Goal: Transaction & Acquisition: Purchase product/service

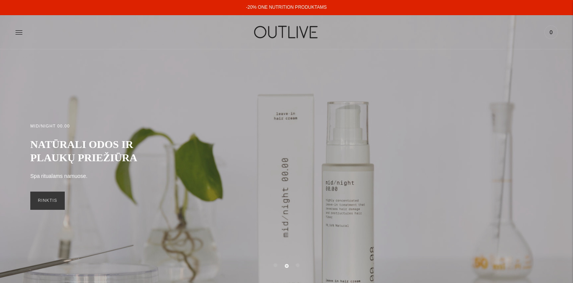
click at [290, 5] on link "-20% ONE NUTRITION PRODUKTAMS" at bounding box center [286, 7] width 81 height 5
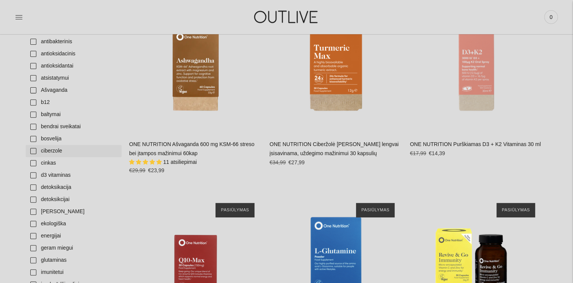
scroll to position [379, 0]
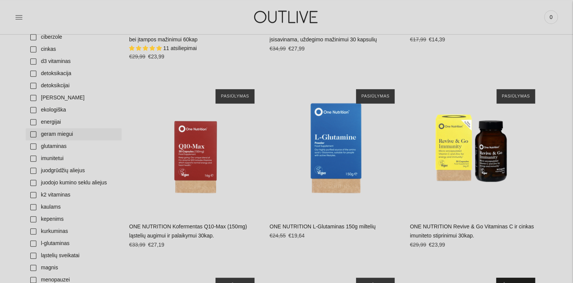
click at [34, 133] on link "geram miegui" at bounding box center [74, 134] width 96 height 12
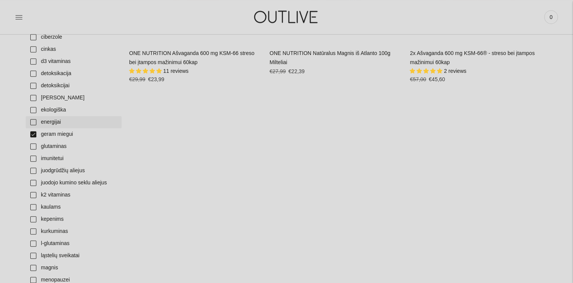
click at [30, 121] on link "energijai" at bounding box center [74, 122] width 96 height 12
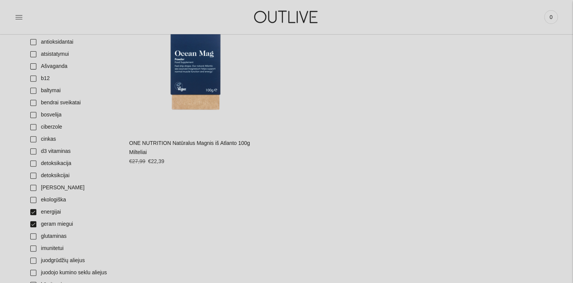
scroll to position [227, 0]
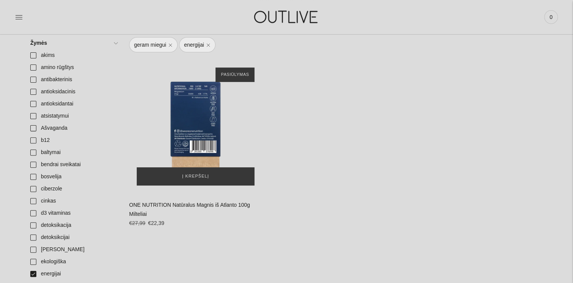
click at [193, 130] on div "ONE NUTRITION Natūralus Magnis iš Atlanto 100g Milteliai\a" at bounding box center [195, 126] width 133 height 133
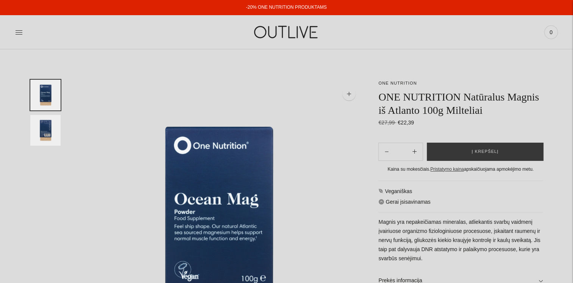
click at [39, 119] on img "Translation missing: en.general.accessibility.image_thumbail" at bounding box center [45, 130] width 30 height 31
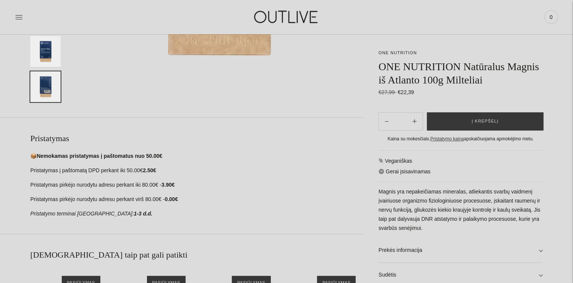
scroll to position [379, 0]
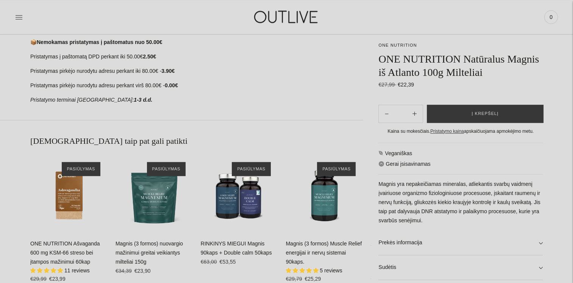
click at [161, 255] on link "Magnis (3 formos) nuovargio mažinimui greitai veikiantys milteliai 150g" at bounding box center [149, 252] width 67 height 24
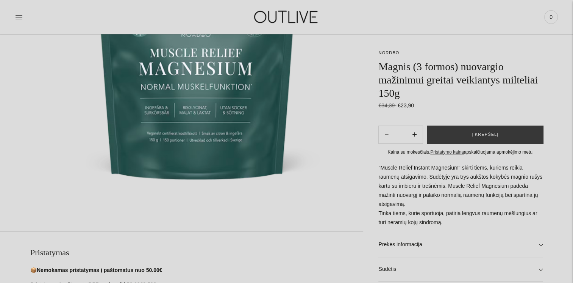
scroll to position [265, 0]
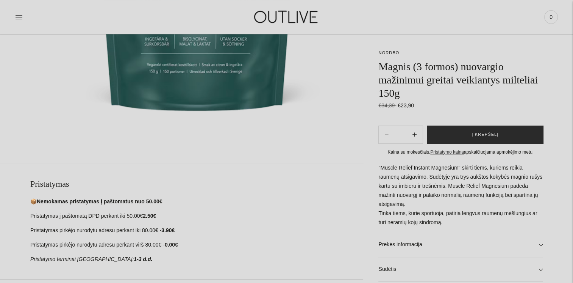
click at [487, 130] on button "Į krepšelį" at bounding box center [485, 134] width 117 height 18
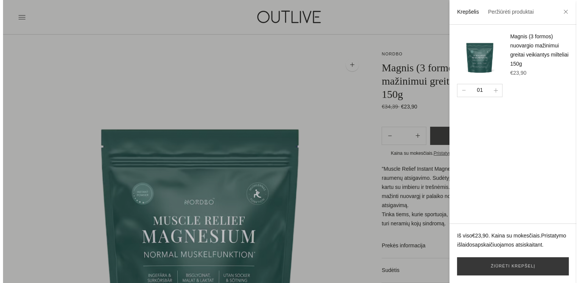
scroll to position [0, 0]
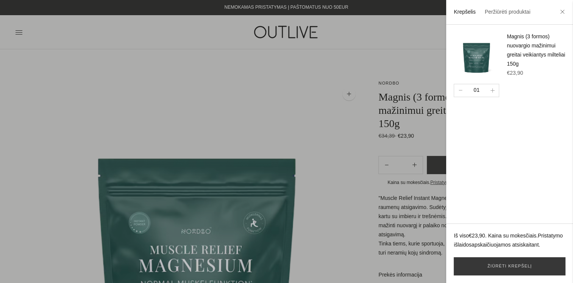
click at [125, 31] on div at bounding box center [286, 141] width 573 height 283
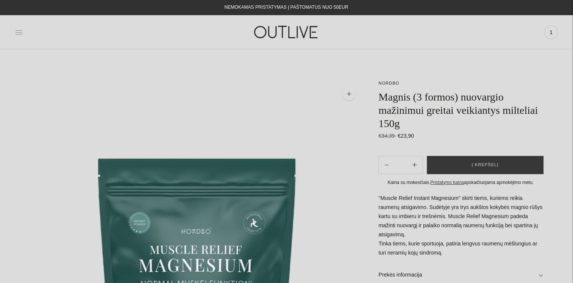
click at [18, 30] on icon at bounding box center [19, 32] width 8 height 8
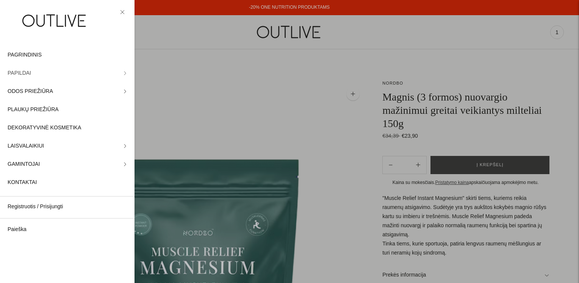
click at [31, 72] on link "PAPILDAI" at bounding box center [67, 73] width 135 height 18
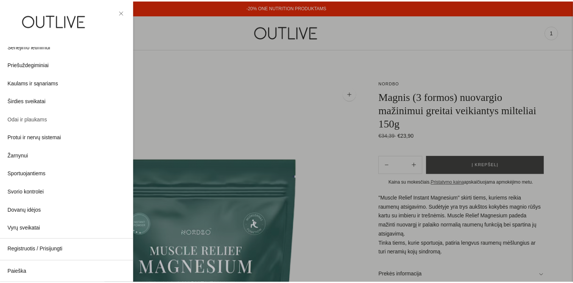
scroll to position [200, 0]
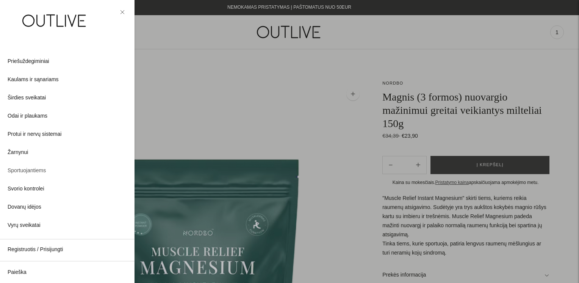
click at [20, 167] on span "Sportuojantiems" at bounding box center [27, 170] width 38 height 9
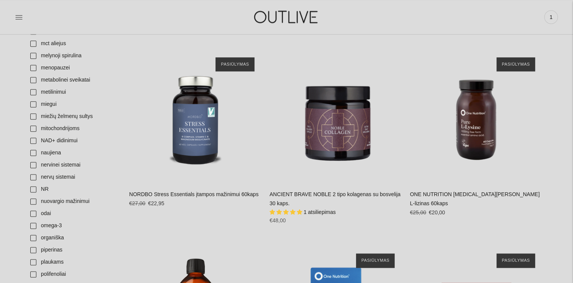
scroll to position [1137, 0]
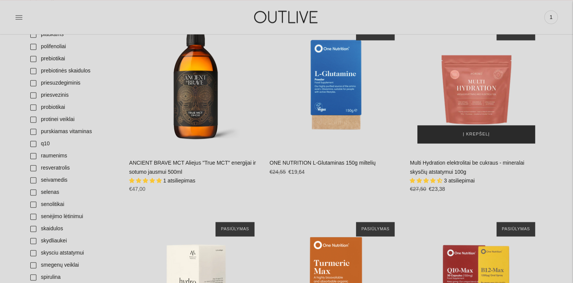
click at [481, 134] on span "Į krepšelį" at bounding box center [476, 134] width 27 height 8
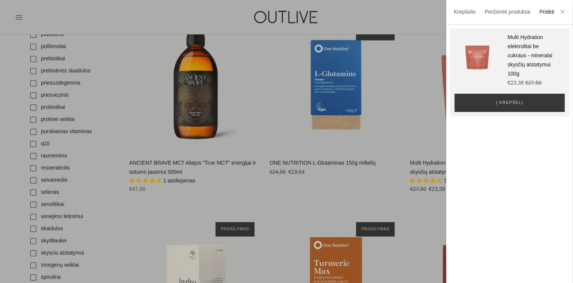
scroll to position [1212, 0]
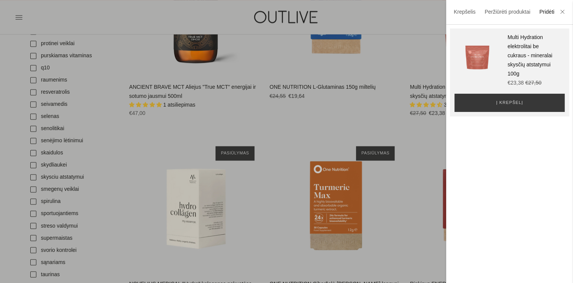
click at [413, 217] on div at bounding box center [286, 141] width 573 height 283
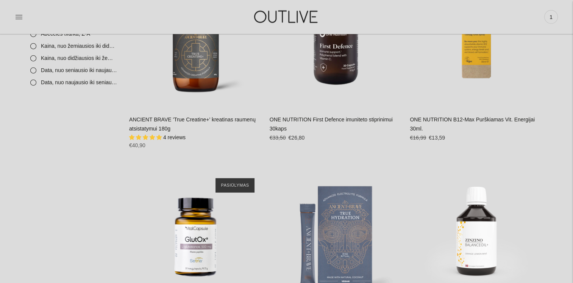
scroll to position [1894, 0]
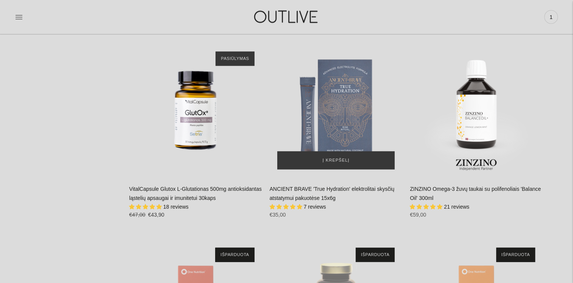
click at [343, 124] on img "ANCIENT BRAVE 'True Hydration' elektrolitai skysčių atstatymui pakuotėse 15x6g\a" at bounding box center [336, 110] width 133 height 133
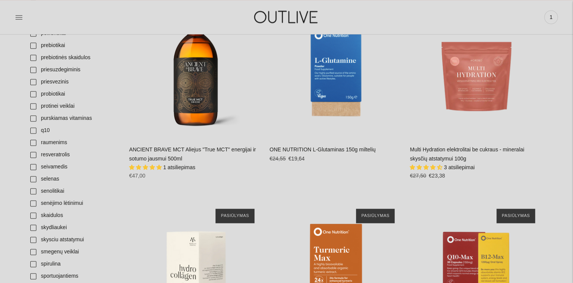
scroll to position [1137, 0]
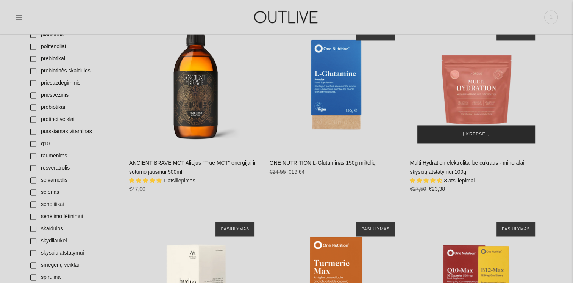
click at [479, 136] on span "Į krepšelį" at bounding box center [476, 134] width 27 height 8
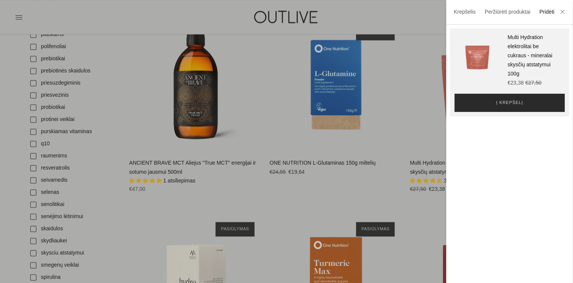
click at [516, 97] on button "Į krepšelį" at bounding box center [510, 103] width 110 height 18
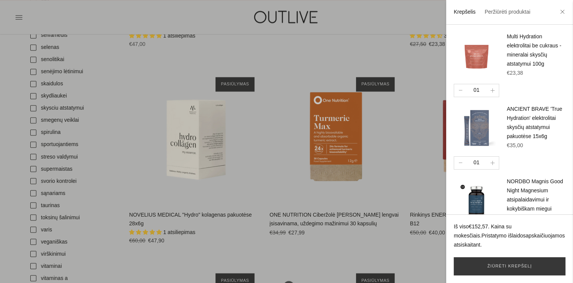
scroll to position [1326, 0]
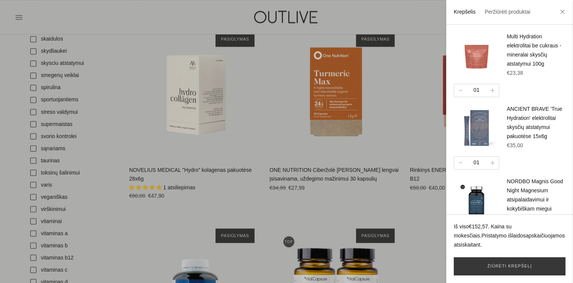
click at [381, 201] on div at bounding box center [286, 141] width 573 height 283
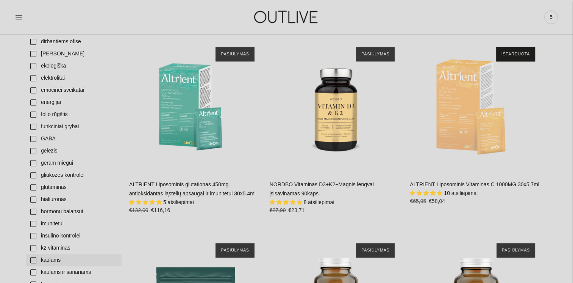
scroll to position [637, 0]
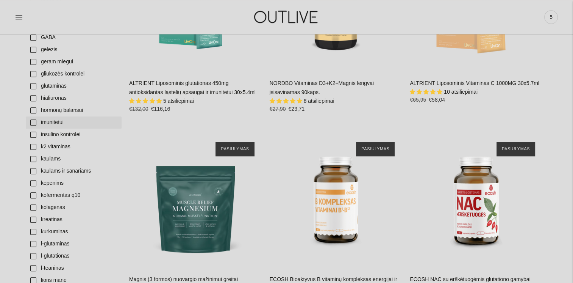
click at [50, 122] on link "imunitetui" at bounding box center [74, 122] width 96 height 12
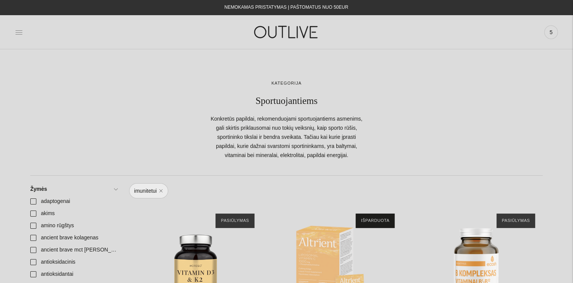
click at [16, 31] on icon at bounding box center [19, 32] width 8 height 8
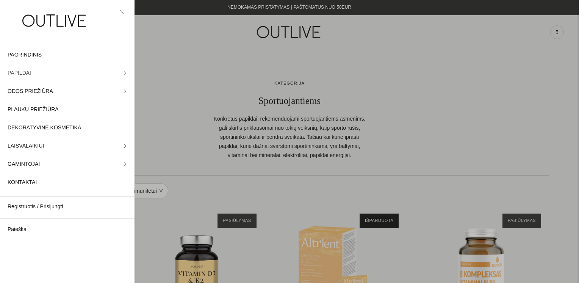
click at [18, 74] on span "PAPILDAI" at bounding box center [19, 73] width 23 height 9
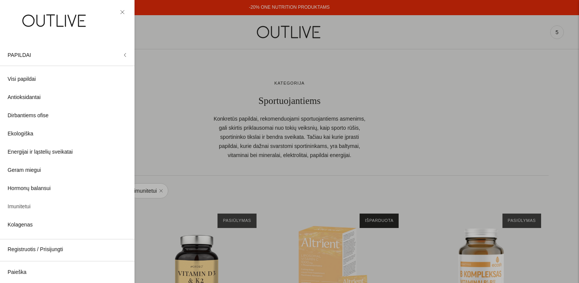
click at [30, 206] on span "Imunitetui" at bounding box center [19, 206] width 23 height 9
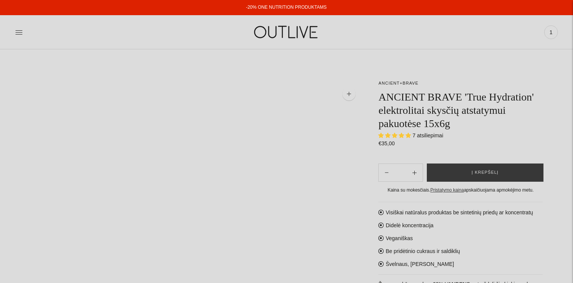
select select "**********"
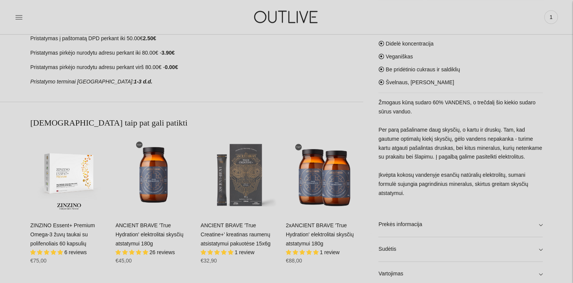
scroll to position [493, 0]
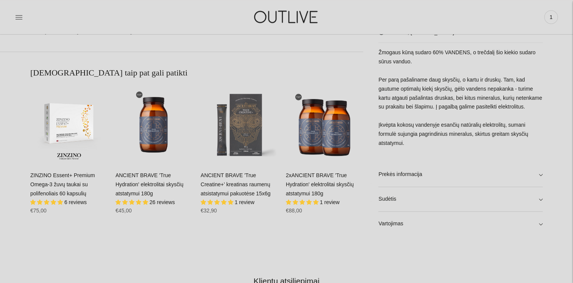
click at [155, 177] on link "ANCIENT BRAVE 'True Hydration' elektrolitai skysčių atstatymui 180g" at bounding box center [150, 184] width 68 height 24
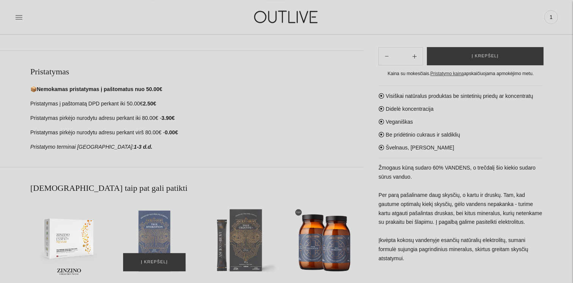
scroll to position [227, 0]
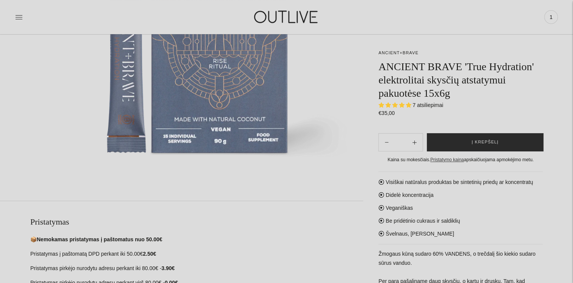
click at [517, 139] on button "Į krepšelį" at bounding box center [485, 142] width 117 height 18
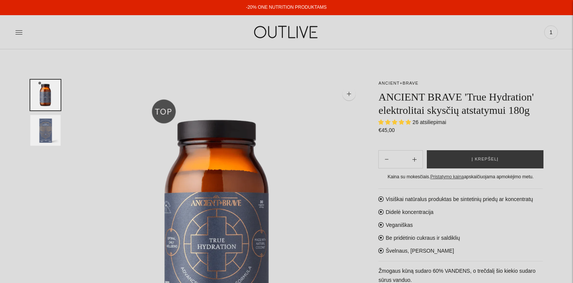
select select "**********"
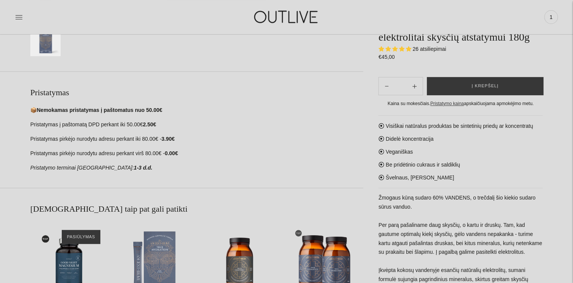
scroll to position [417, 0]
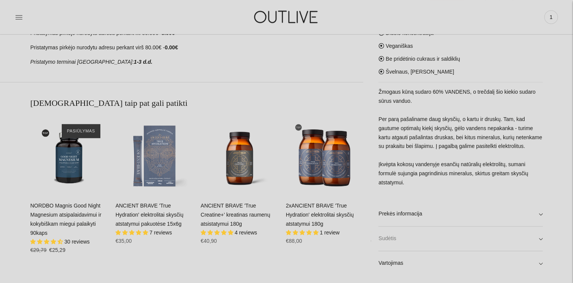
click at [405, 238] on link "Sudėtis" at bounding box center [460, 238] width 164 height 24
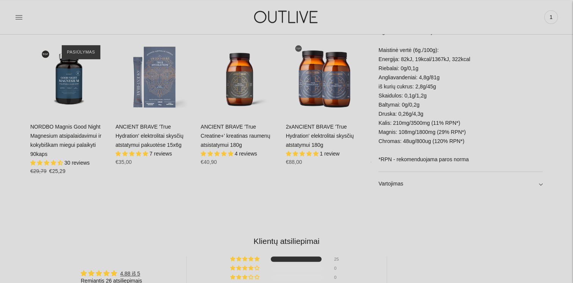
scroll to position [530, 0]
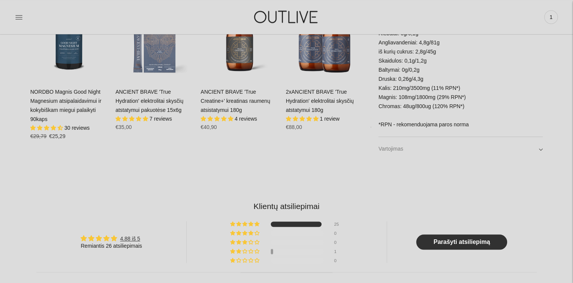
click at [392, 146] on link "Vartojimas" at bounding box center [460, 149] width 164 height 24
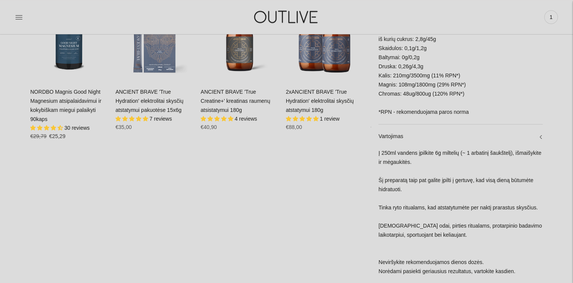
scroll to position [417, 0]
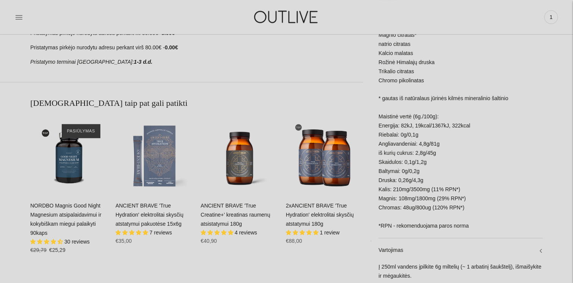
click at [74, 216] on link "NORDBO Magnis Good Night Magnesium atsipalaidavimui ir kokybiškam miegui palaik…" at bounding box center [65, 218] width 71 height 33
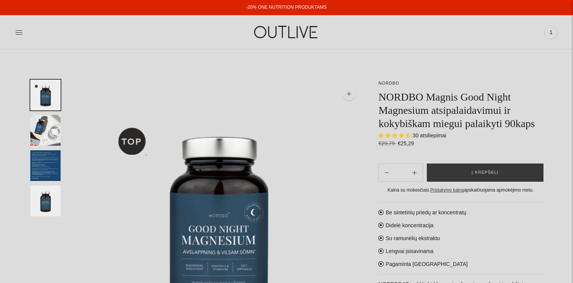
select select "**********"
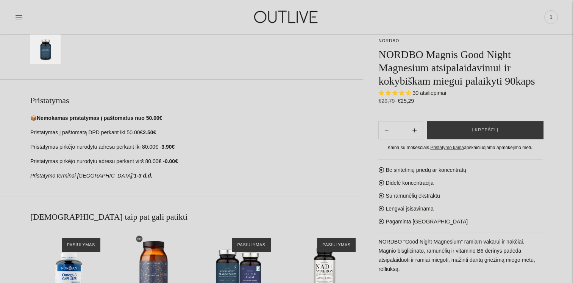
scroll to position [493, 0]
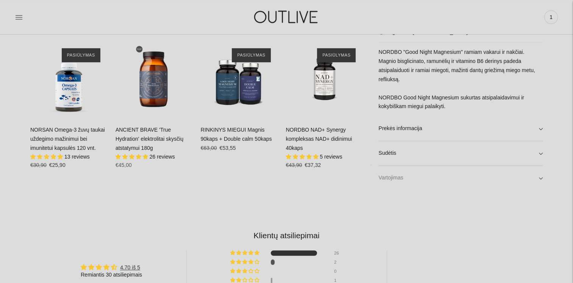
click at [391, 176] on link "Vartojimas" at bounding box center [460, 178] width 164 height 24
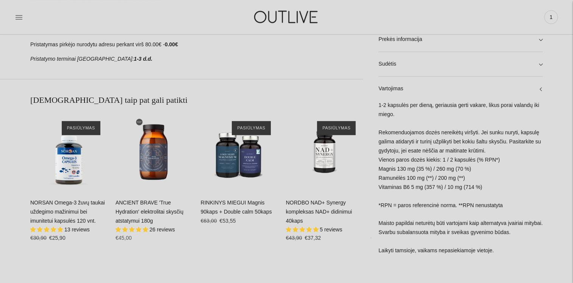
scroll to position [417, 0]
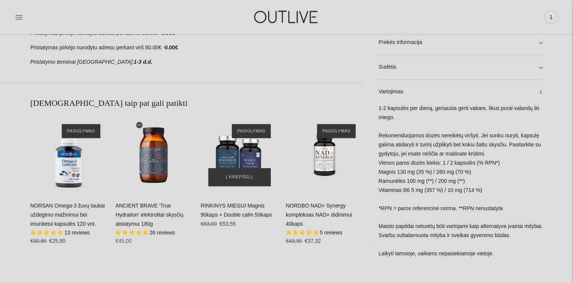
click at [244, 158] on img "RINKINYS MIEGUI Magnis 90kaps + Double calm 50kaps\a" at bounding box center [240, 155] width 78 height 78
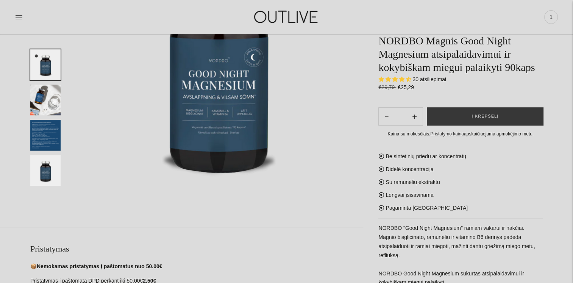
scroll to position [152, 0]
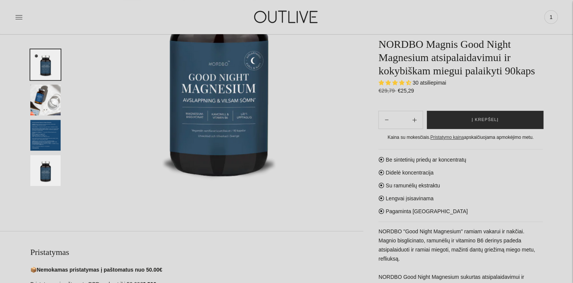
click at [482, 115] on button "Į krepšelį" at bounding box center [485, 120] width 117 height 18
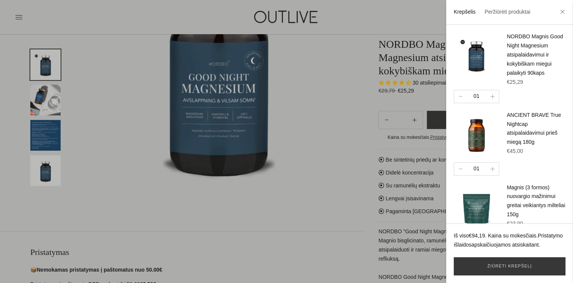
scroll to position [45, 0]
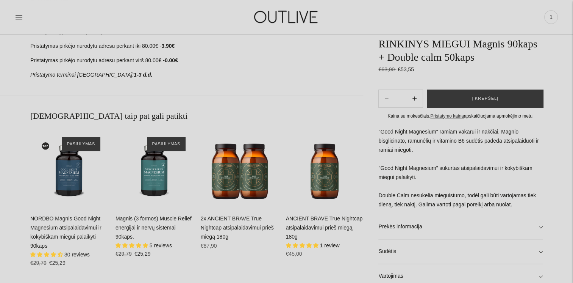
scroll to position [455, 0]
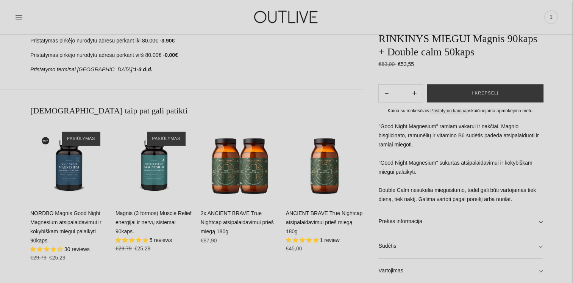
click at [235, 222] on link "2x ANCIENT BRAVE True Nightcap atsipalaidavimui prieš miegą 180g" at bounding box center [237, 222] width 73 height 24
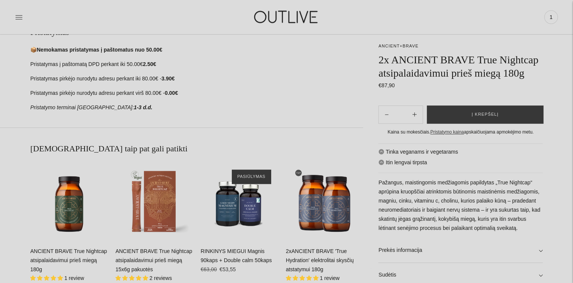
scroll to position [530, 0]
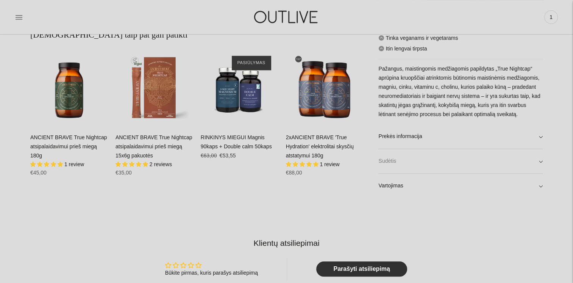
click at [399, 156] on link "Sudėtis" at bounding box center [460, 161] width 164 height 24
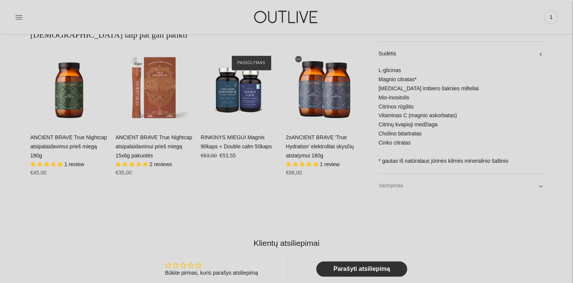
click at [398, 183] on link "Vartojimas" at bounding box center [460, 186] width 164 height 24
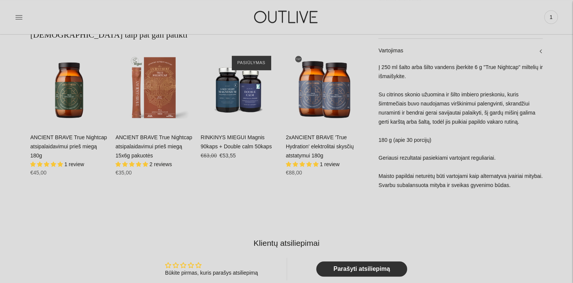
click at [78, 145] on link "ANCIENT BRAVE True Nightcap atsipalaidavimui prieš miegą 180g" at bounding box center [68, 146] width 77 height 24
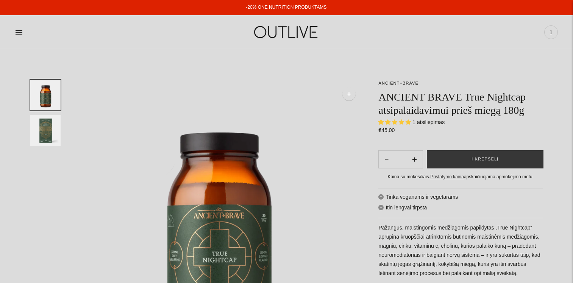
select select "**********"
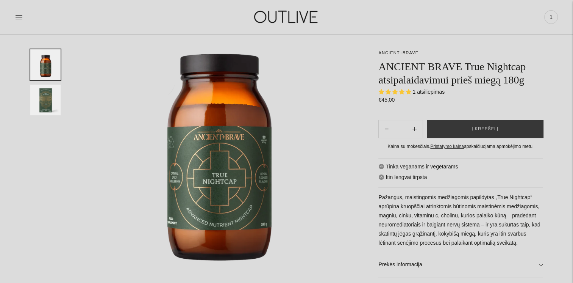
scroll to position [114, 0]
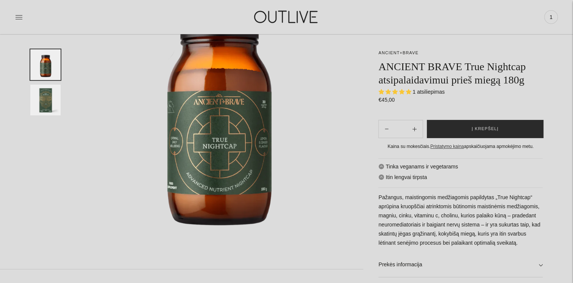
click at [500, 125] on button "Į krepšelį" at bounding box center [485, 129] width 117 height 18
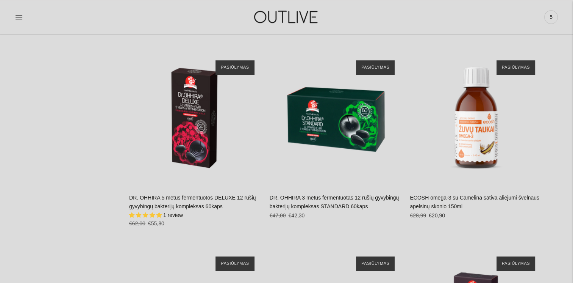
scroll to position [3372, 0]
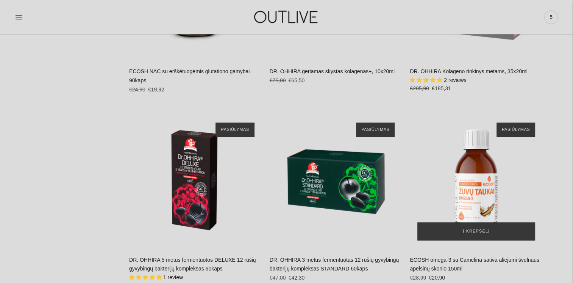
click at [482, 178] on img "ECOSH omega-3 su Camelina sativa aliejumi švelnaus apelsinų skonio 150ml\a" at bounding box center [476, 181] width 133 height 133
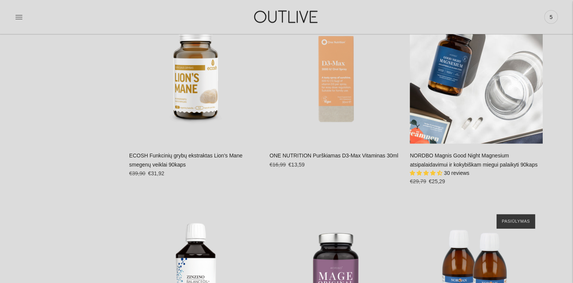
scroll to position [2008, 0]
